Goal: Task Accomplishment & Management: Complete application form

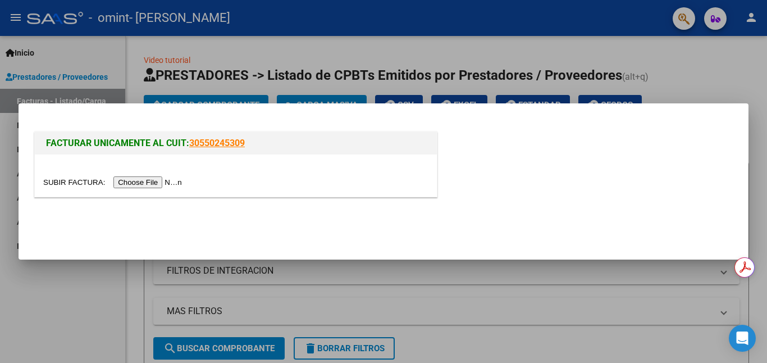
click at [149, 179] on input "file" at bounding box center [114, 182] width 142 height 12
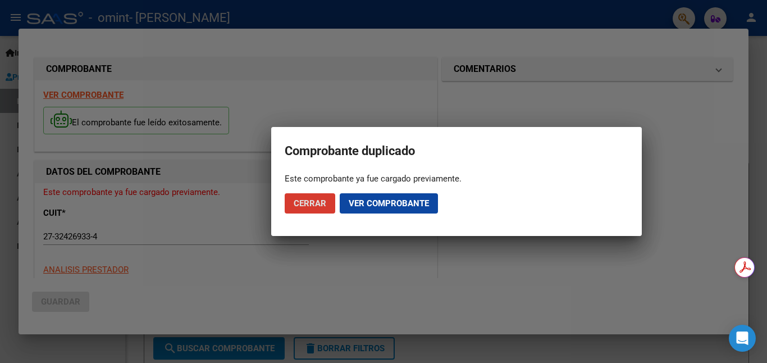
click at [307, 206] on span "Cerrar" at bounding box center [310, 203] width 33 height 10
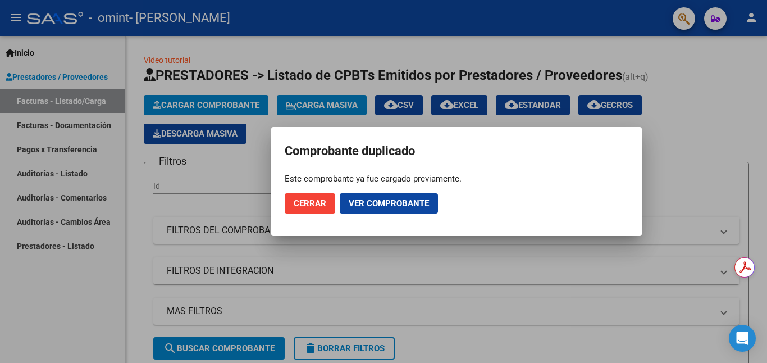
click at [365, 196] on button "Ver comprobante" at bounding box center [389, 203] width 98 height 20
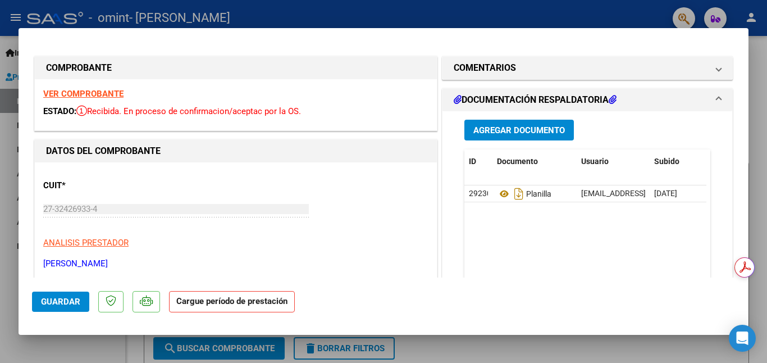
click at [728, 28] on mat-dialog-container "COMPROBANTE VER COMPROBANTE ESTADO: Recibida. En proceso de confirmacion/acepta…" at bounding box center [384, 181] width 730 height 307
click at [762, 190] on div at bounding box center [383, 181] width 767 height 363
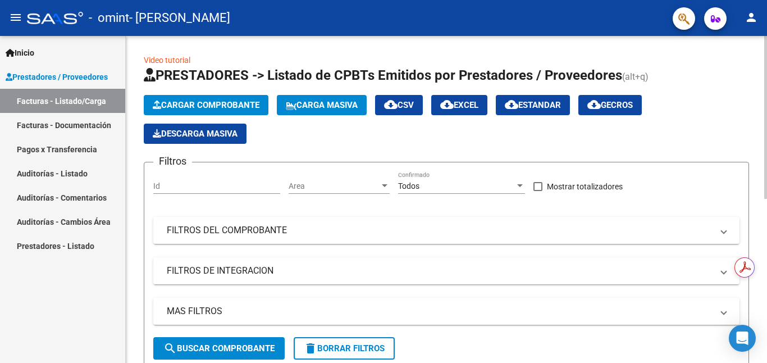
click at [757, 86] on div "Video tutorial PRESTADORES -> Listado de CPBTs Emitidos por Prestadores / Prove…" at bounding box center [446, 359] width 641 height 647
drag, startPoint x: 762, startPoint y: 97, endPoint x: 762, endPoint y: 232, distance: 135.9
click at [762, 232] on div "Video tutorial PRESTADORES -> Listado de CPBTs Emitidos por Prestadores / Prove…" at bounding box center [446, 359] width 641 height 647
click at [96, 296] on div "Inicio Instructivos Contacto OS Prestadores / Proveedores Facturas - Listado/Ca…" at bounding box center [62, 199] width 125 height 327
click at [762, 327] on div "Video tutorial PRESTADORES -> Listado de CPBTs Emitidos por Prestadores / Prove…" at bounding box center [446, 359] width 641 height 647
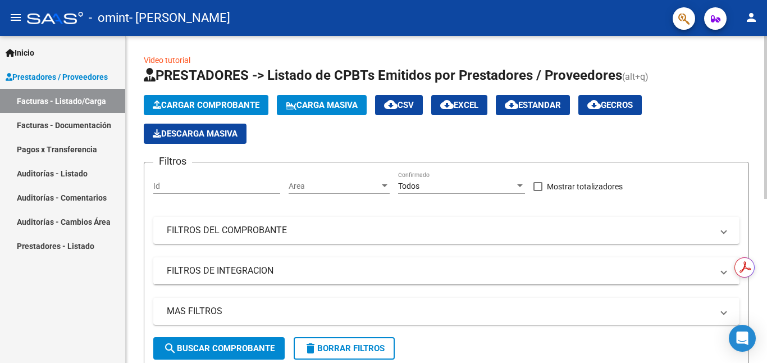
click at [762, 335] on div "Video tutorial PRESTADORES -> Listado de CPBTs Emitidos por Prestadores / Prove…" at bounding box center [446, 359] width 641 height 647
click at [52, 321] on div "Inicio Instructivos Contacto OS Prestadores / Proveedores Facturas - Listado/Ca…" at bounding box center [62, 199] width 125 height 327
click at [691, 118] on div "Cargar Comprobante Carga Masiva cloud_download CSV cloud_download EXCEL cloud_d…" at bounding box center [446, 119] width 605 height 49
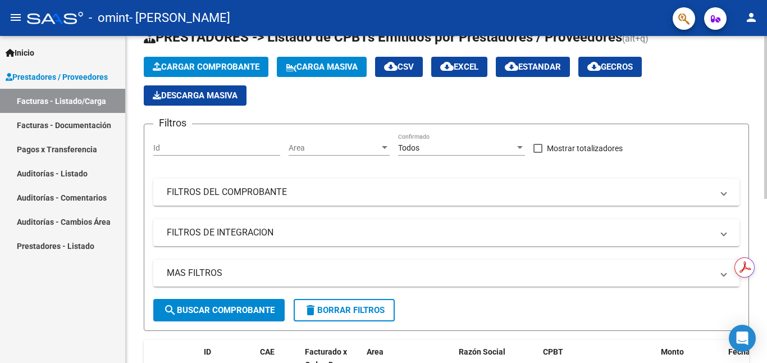
scroll to position [15, 0]
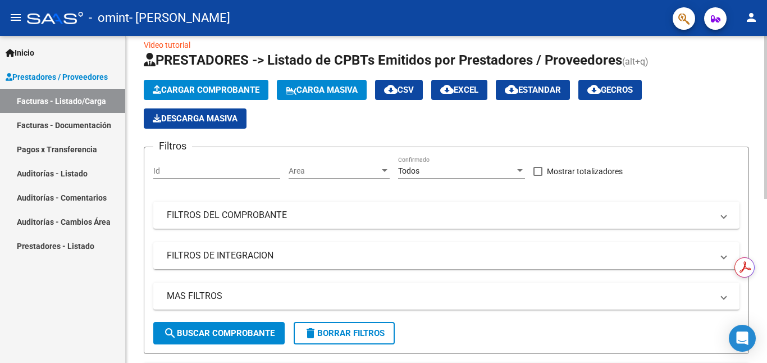
click at [195, 90] on span "Cargar Comprobante" at bounding box center [206, 90] width 107 height 10
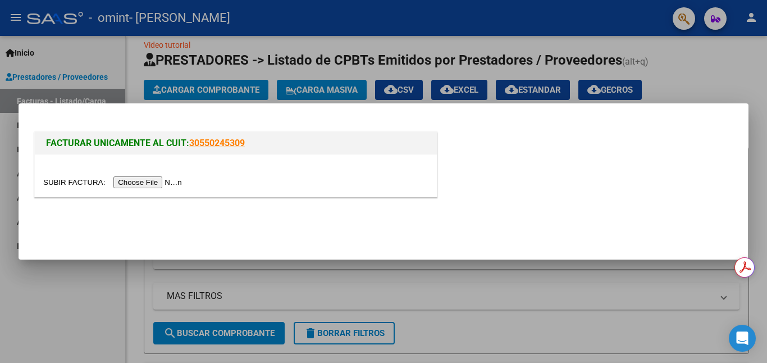
click at [145, 181] on input "file" at bounding box center [114, 182] width 142 height 12
click at [573, 29] on div at bounding box center [383, 181] width 767 height 363
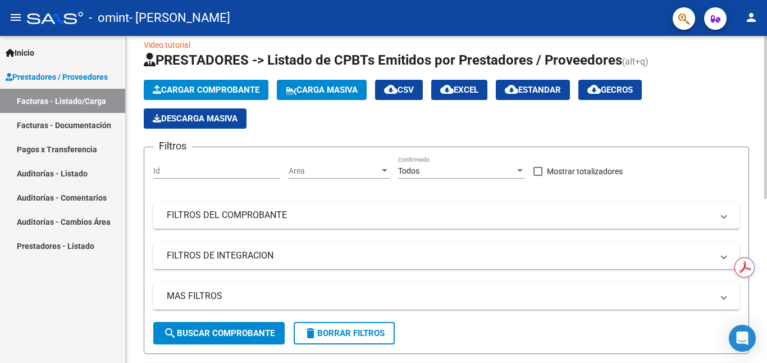
click at [746, 112] on div "Cargar Comprobante Carga Masiva cloud_download CSV cloud_download EXCEL cloud_d…" at bounding box center [446, 104] width 605 height 49
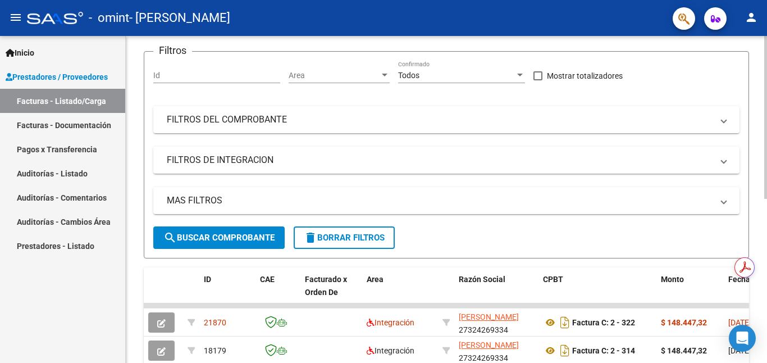
scroll to position [150, 0]
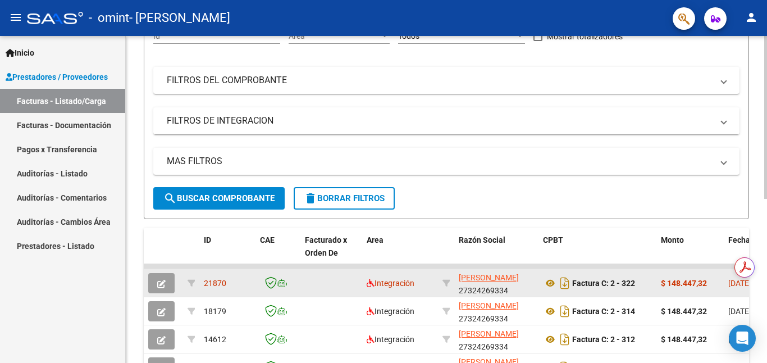
click at [164, 281] on icon "button" at bounding box center [161, 284] width 8 height 8
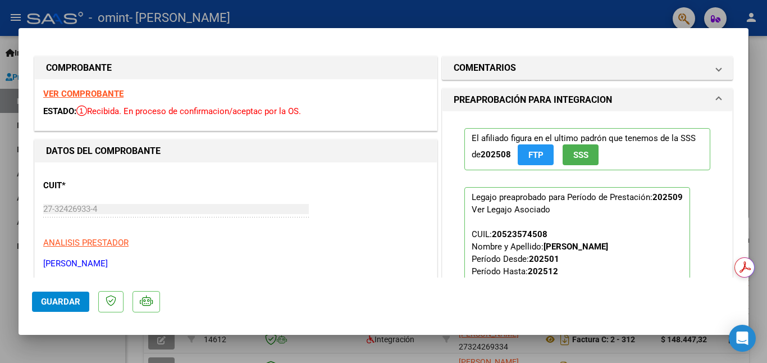
click at [511, 194] on p "Legajo preaprobado para Período de Prestación: 202509 Ver Legajo Asociado CUIL:…" at bounding box center [577, 261] width 226 height 149
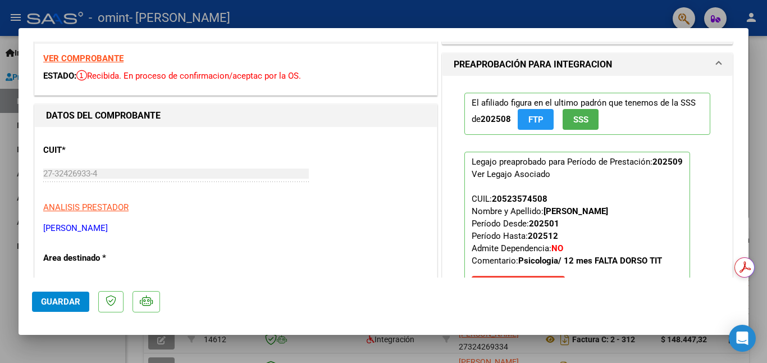
scroll to position [38, 0]
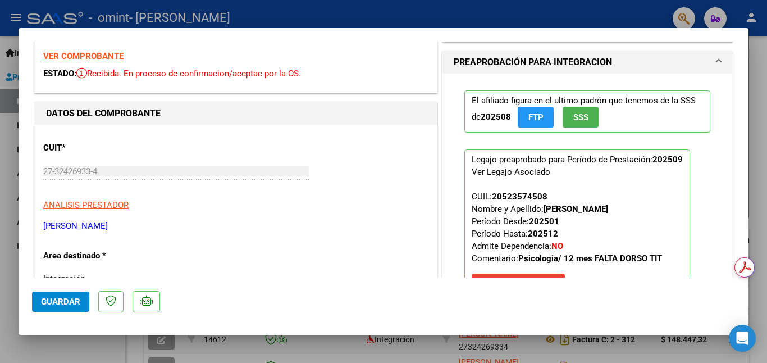
click at [573, 117] on span "SSS" at bounding box center [580, 117] width 15 height 10
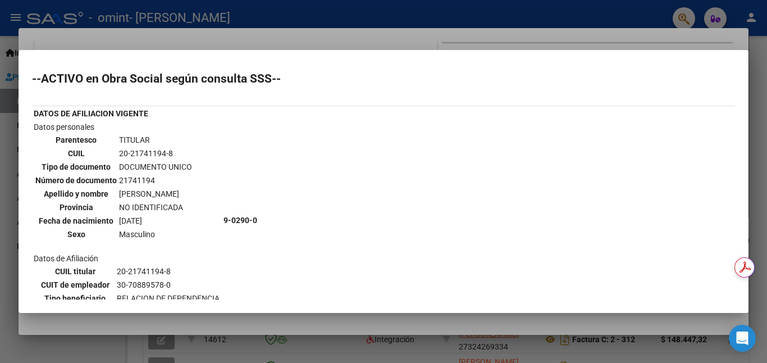
click at [309, 225] on td "9-0290-0" at bounding box center [302, 220] width 158 height 199
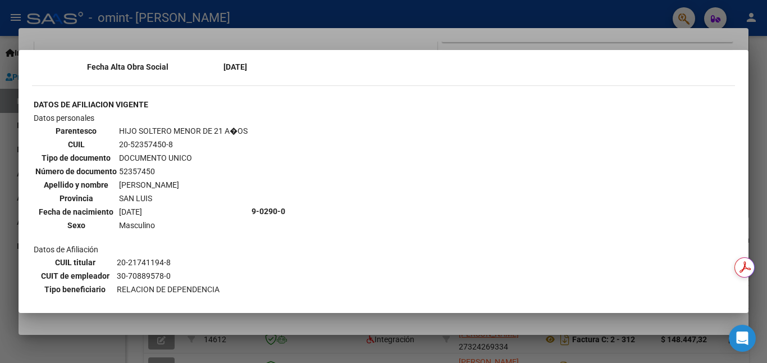
scroll to position [729, 0]
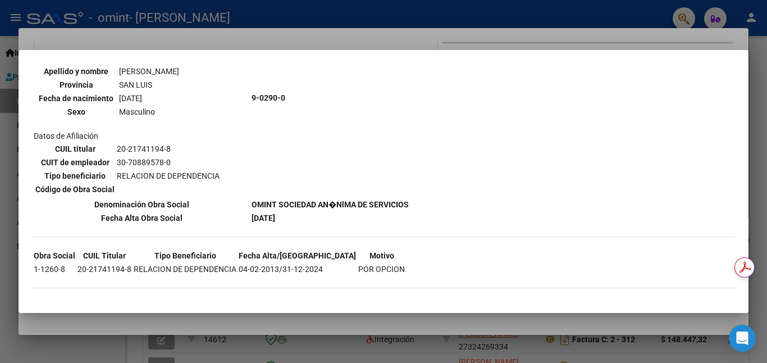
click at [670, 341] on div at bounding box center [383, 181] width 767 height 363
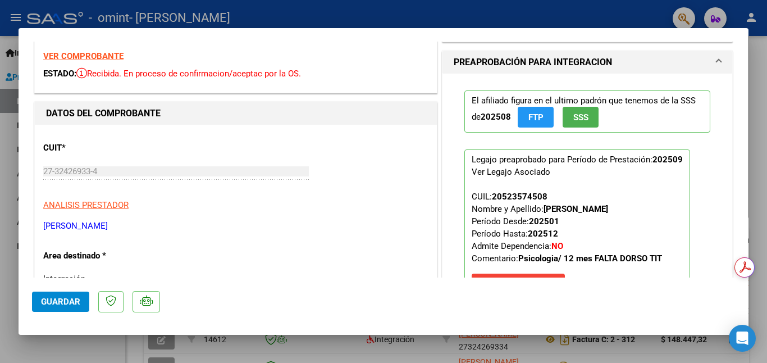
click at [486, 17] on div at bounding box center [383, 181] width 767 height 363
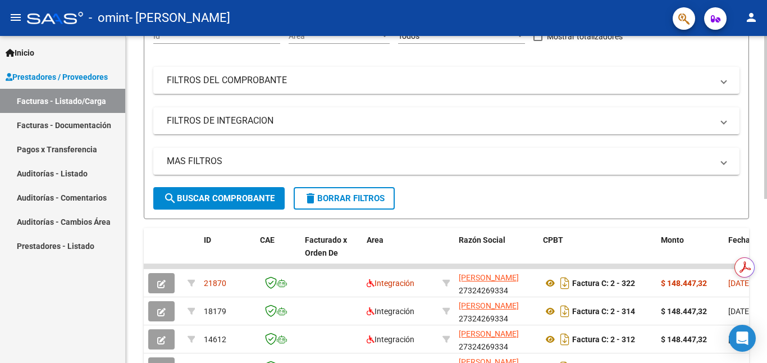
scroll to position [150, 0]
